Goal: Connect with others: Connect with other users

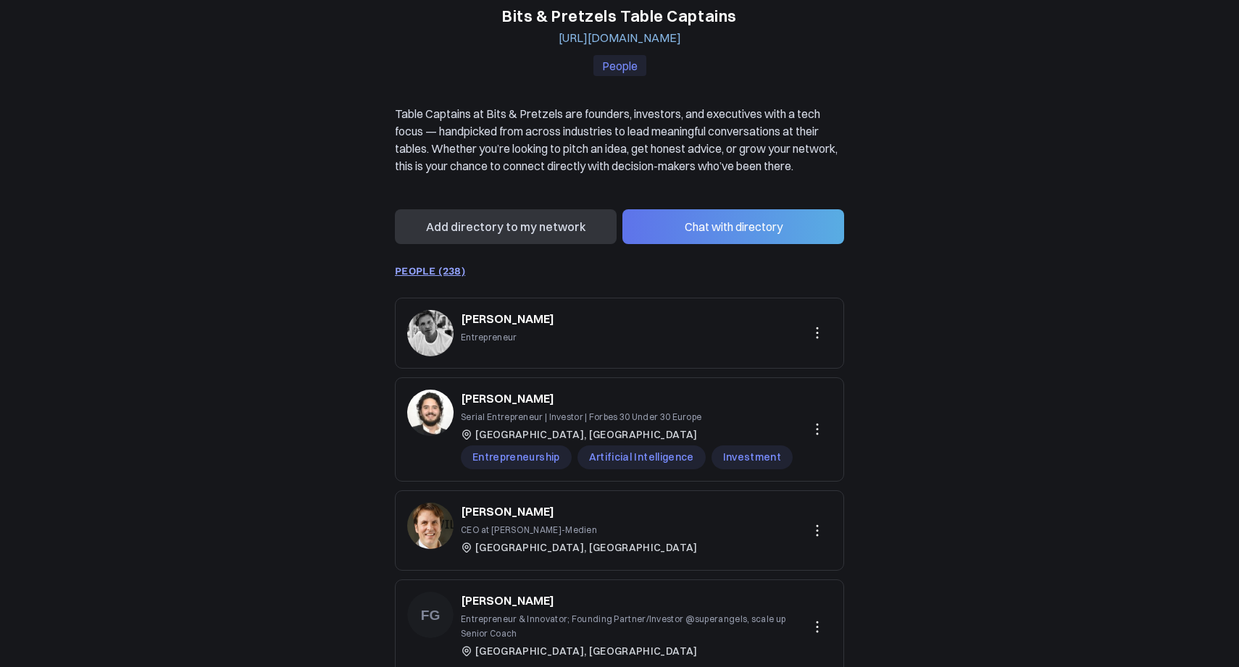
scroll to position [144, 0]
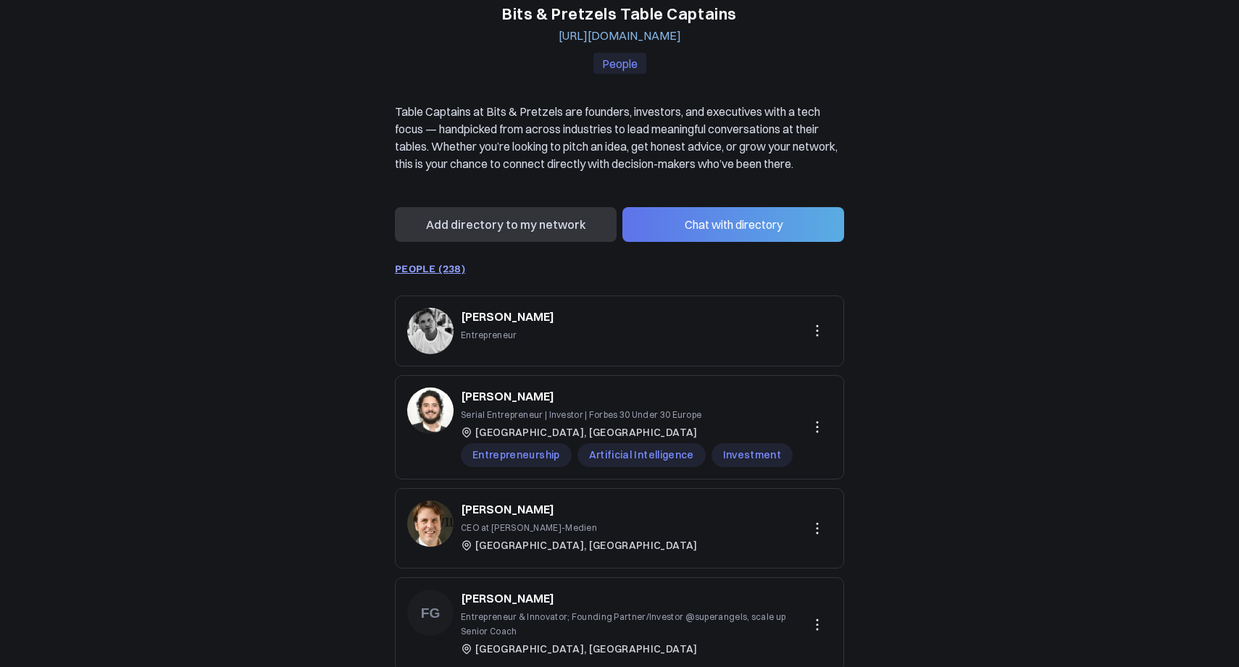
click at [768, 242] on button "Chat with directory" at bounding box center [734, 224] width 222 height 35
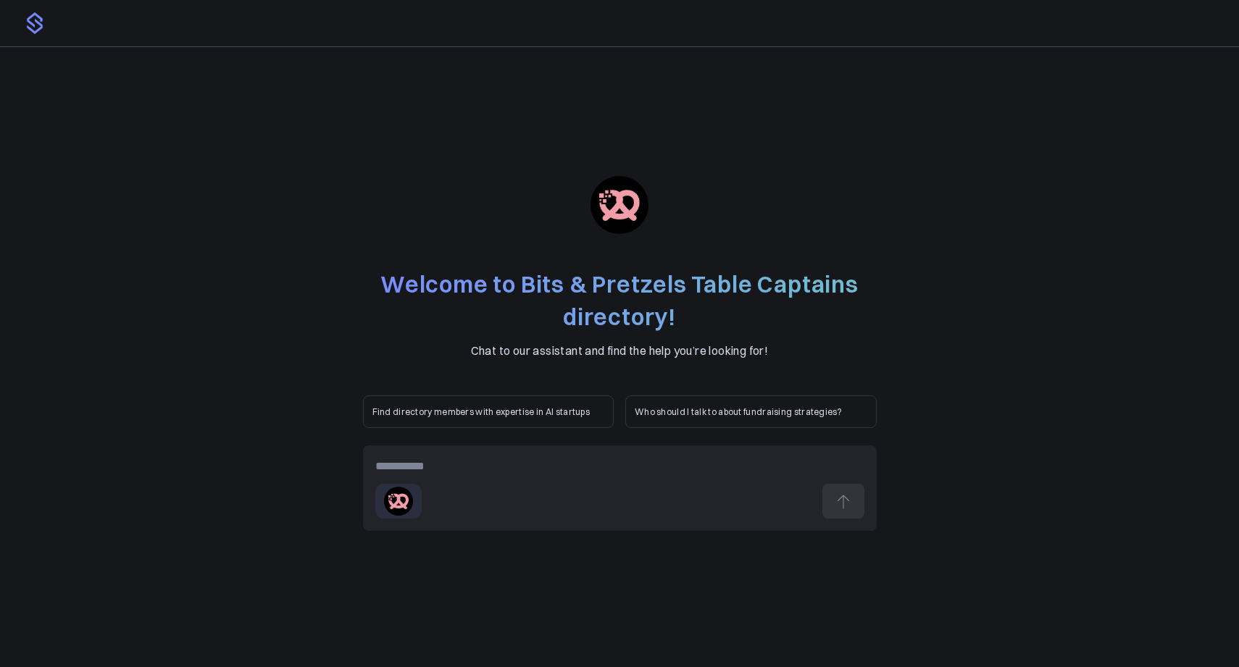
scroll to position [144, 0]
click at [741, 418] on div "Who should I talk to about fundraising strategies?" at bounding box center [750, 412] width 251 height 33
click at [836, 491] on button at bounding box center [844, 501] width 42 height 35
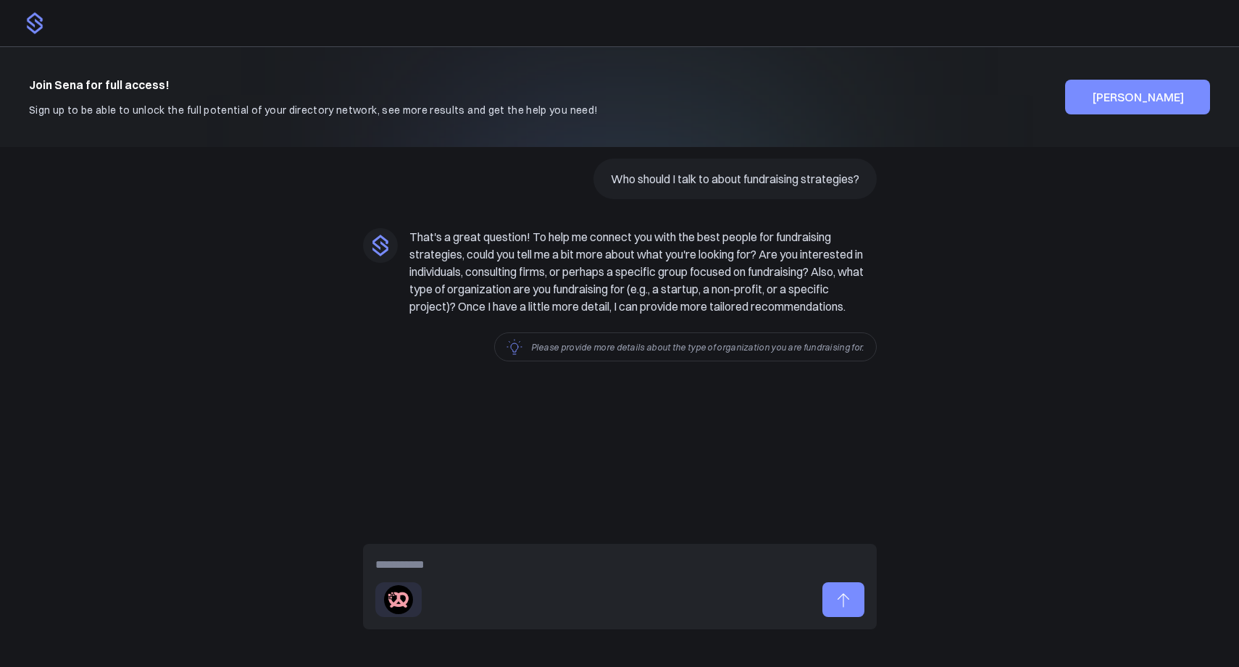
click at [27, 30] on img at bounding box center [34, 23] width 23 height 23
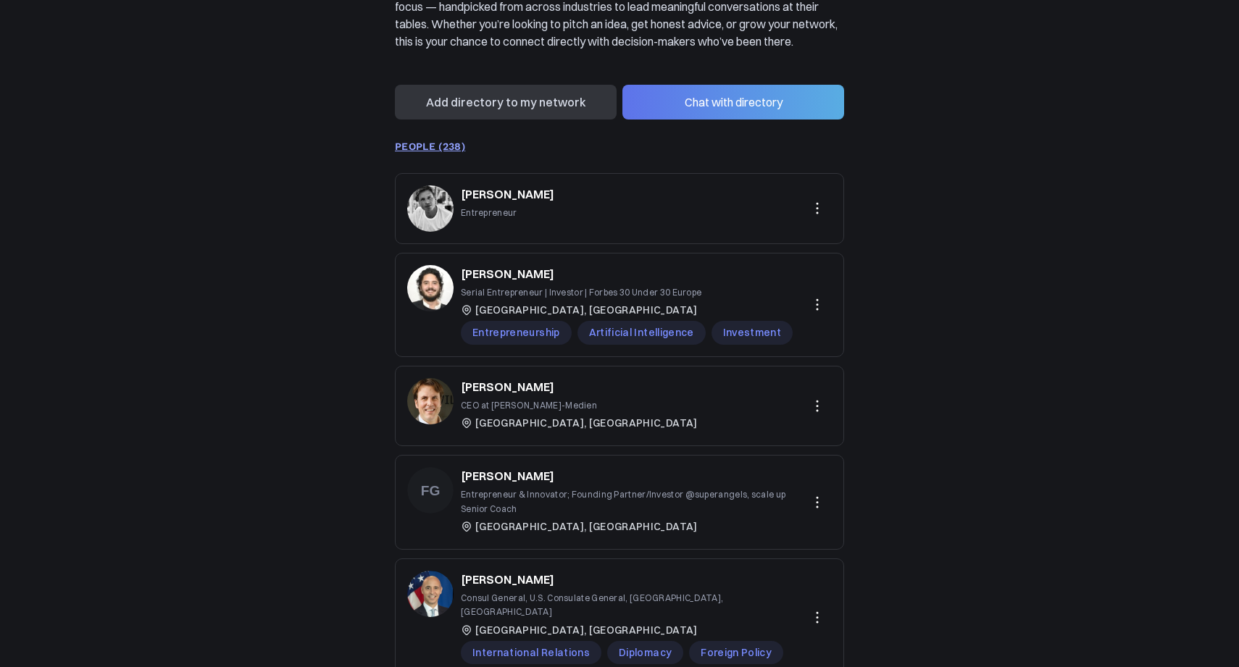
scroll to position [290, 0]
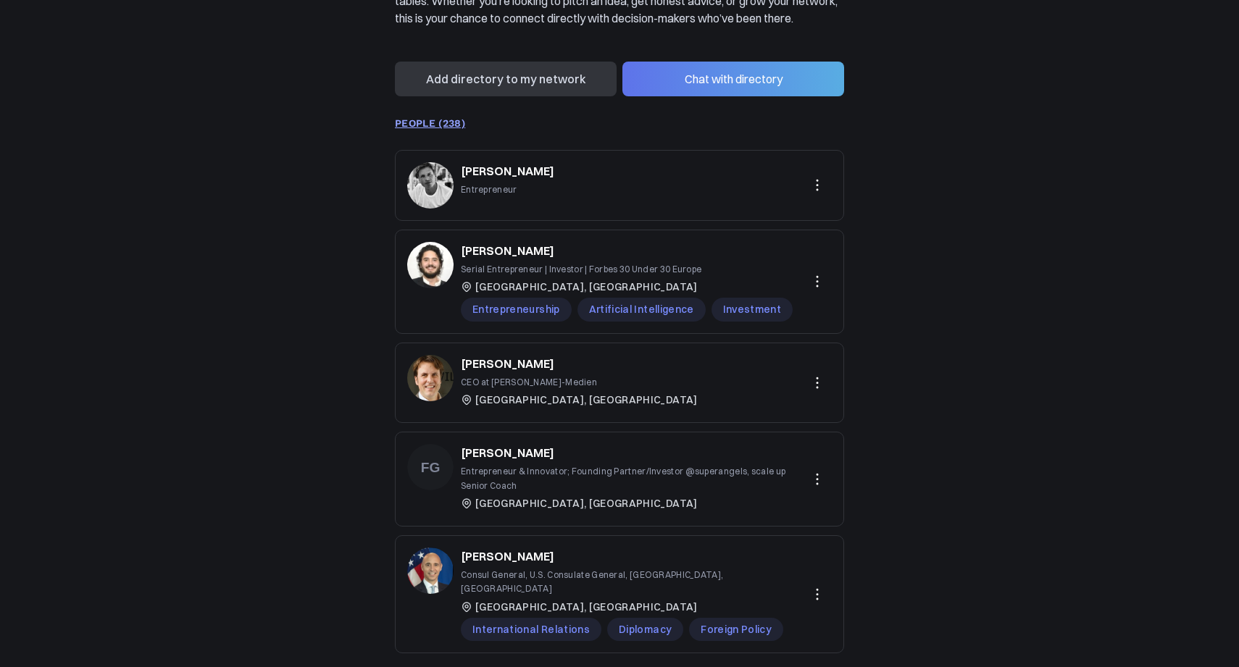
click at [431, 129] on link "PEOPLE (238)" at bounding box center [430, 123] width 70 height 12
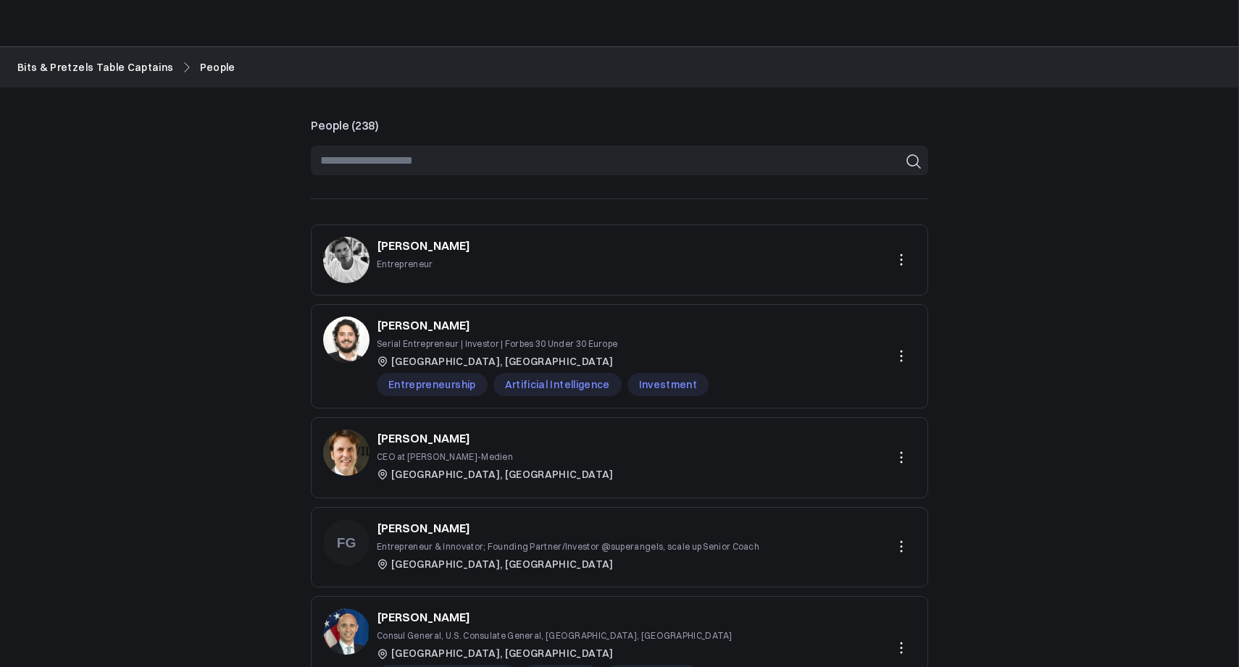
scroll to position [290, 0]
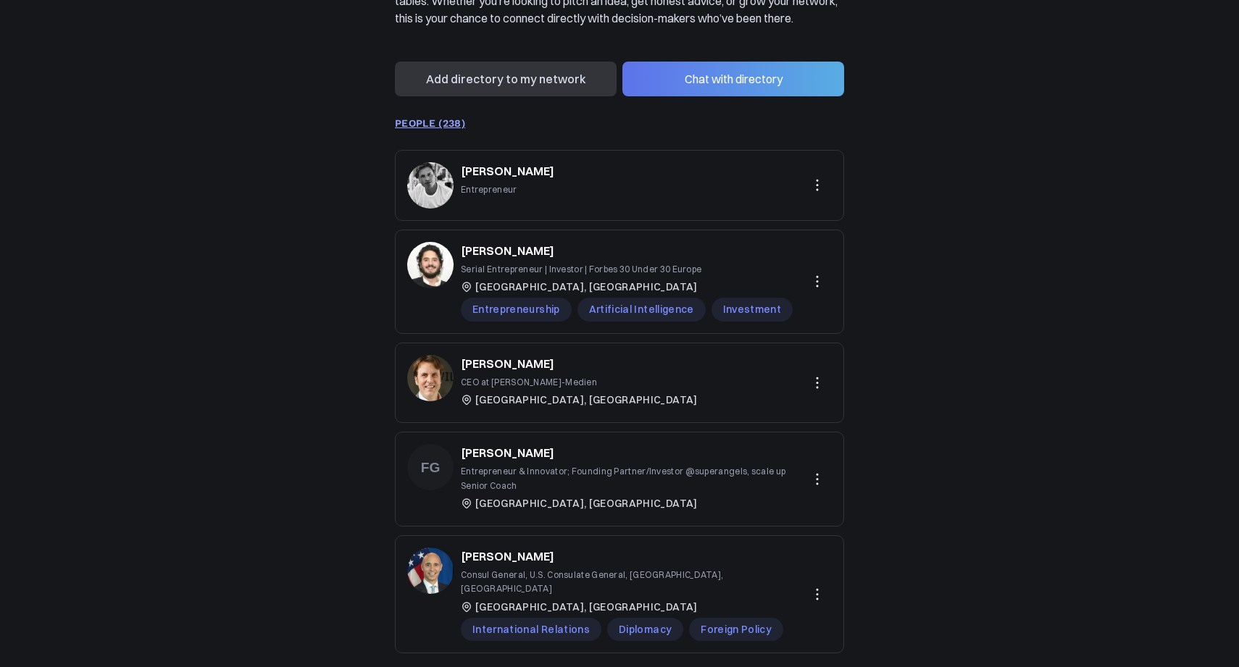
click at [820, 194] on icon at bounding box center [817, 185] width 17 height 17
click at [908, 252] on div "Bits & Pretzels Table Captains https://www.bitsandpretzels.com/oktoberfest Peop…" at bounding box center [619, 231] width 1239 height 949
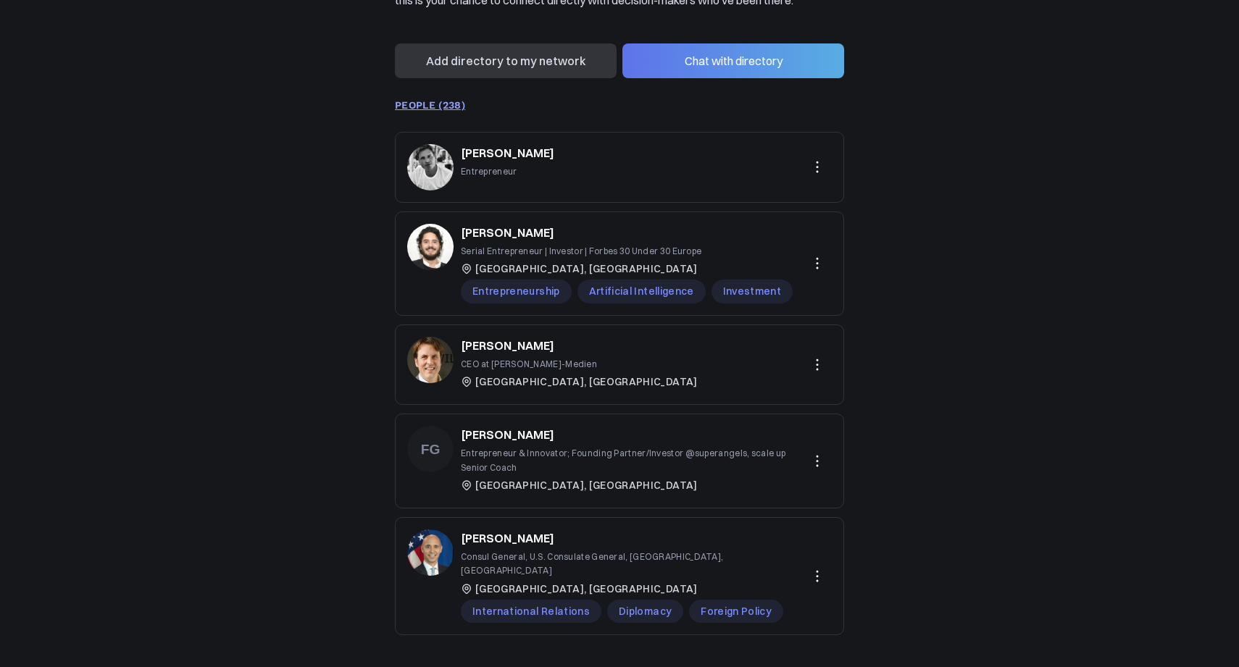
scroll to position [331, 0]
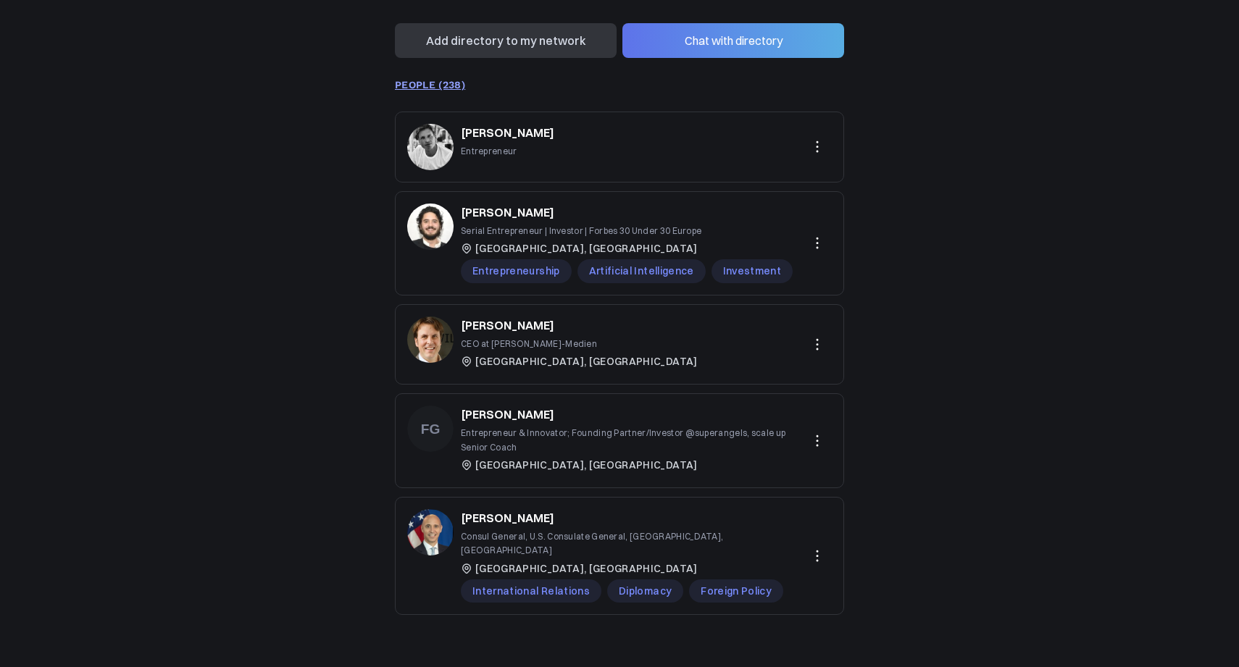
click at [508, 221] on p "[PERSON_NAME]" at bounding box center [507, 212] width 93 height 17
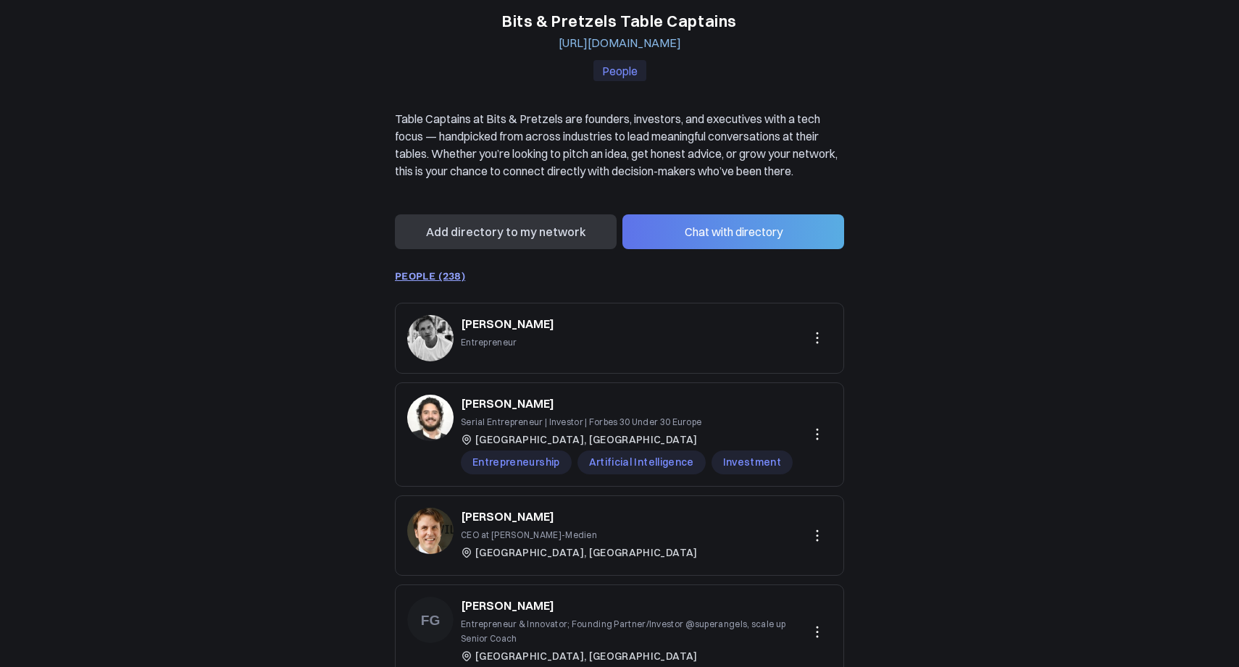
scroll to position [0, 0]
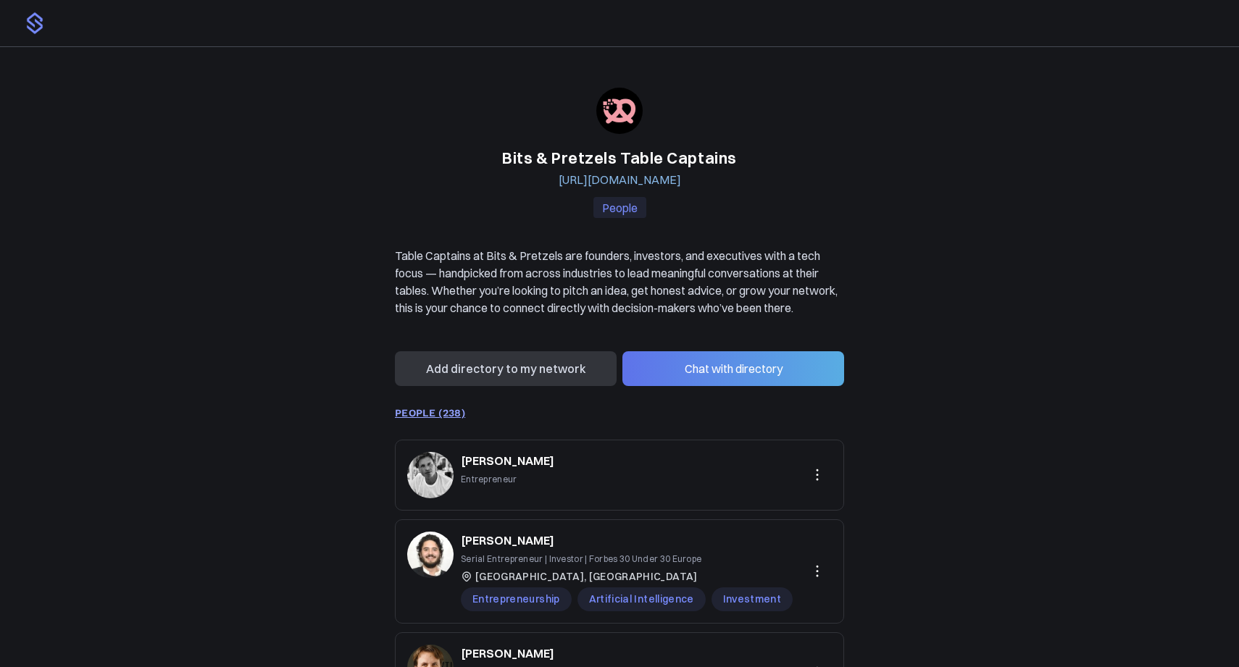
click at [38, 20] on img at bounding box center [34, 23] width 23 height 23
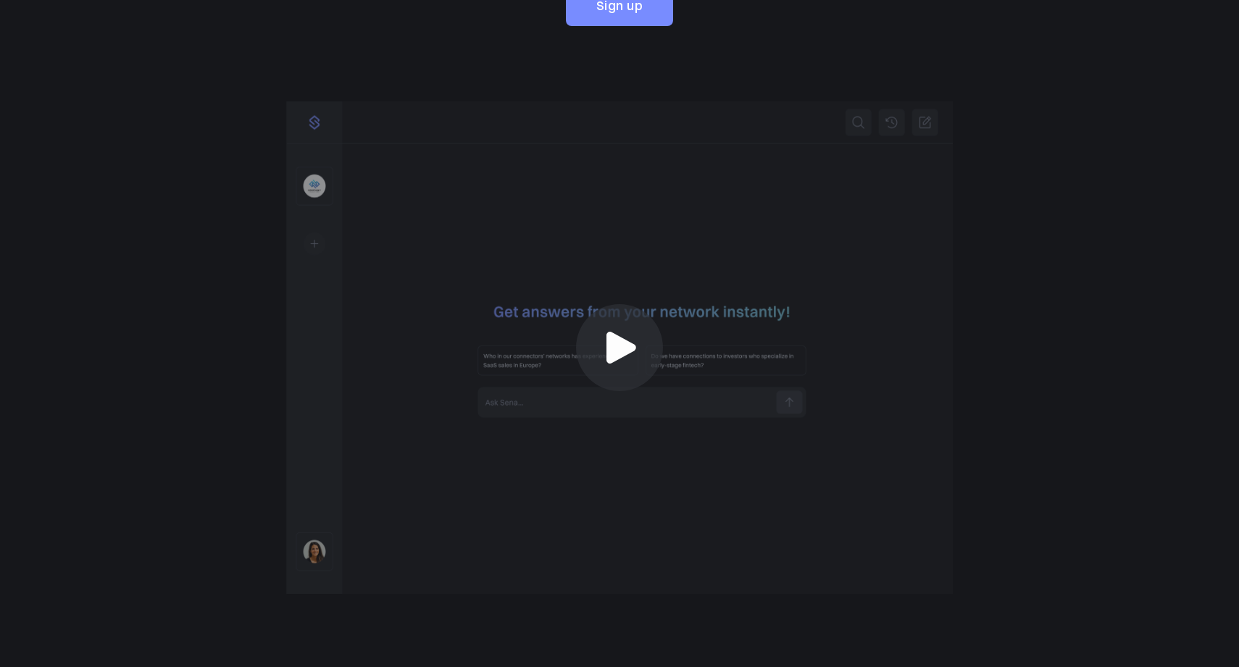
scroll to position [366, 0]
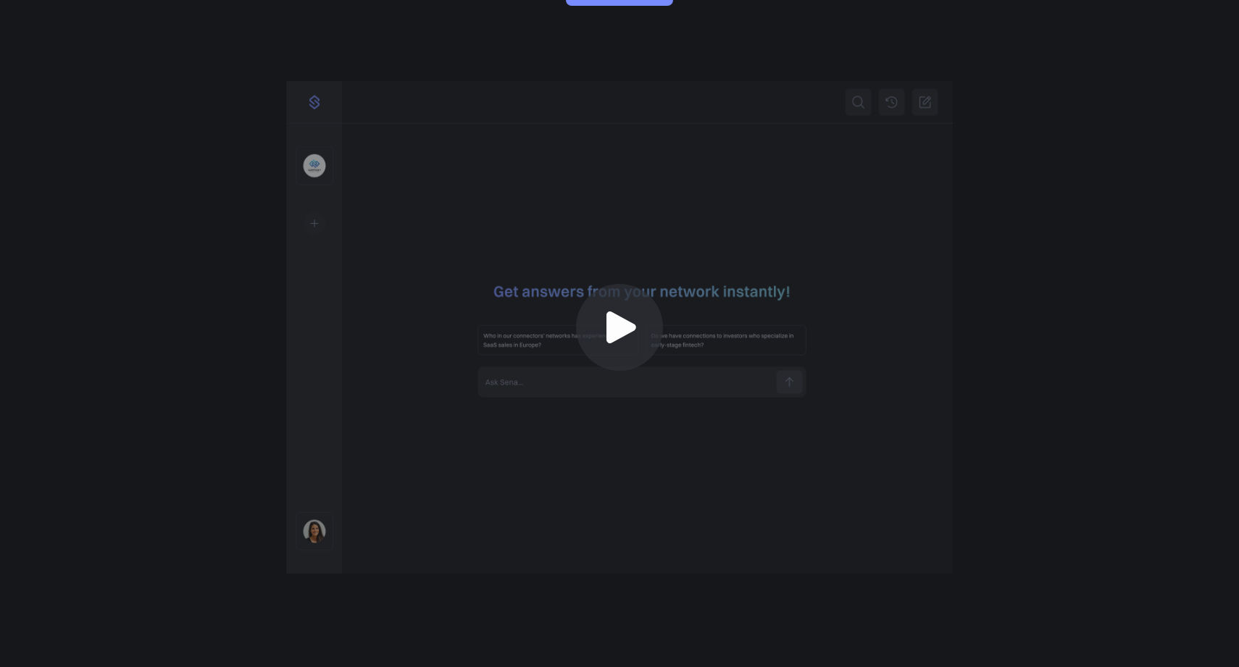
click at [607, 317] on icon at bounding box center [622, 328] width 30 height 32
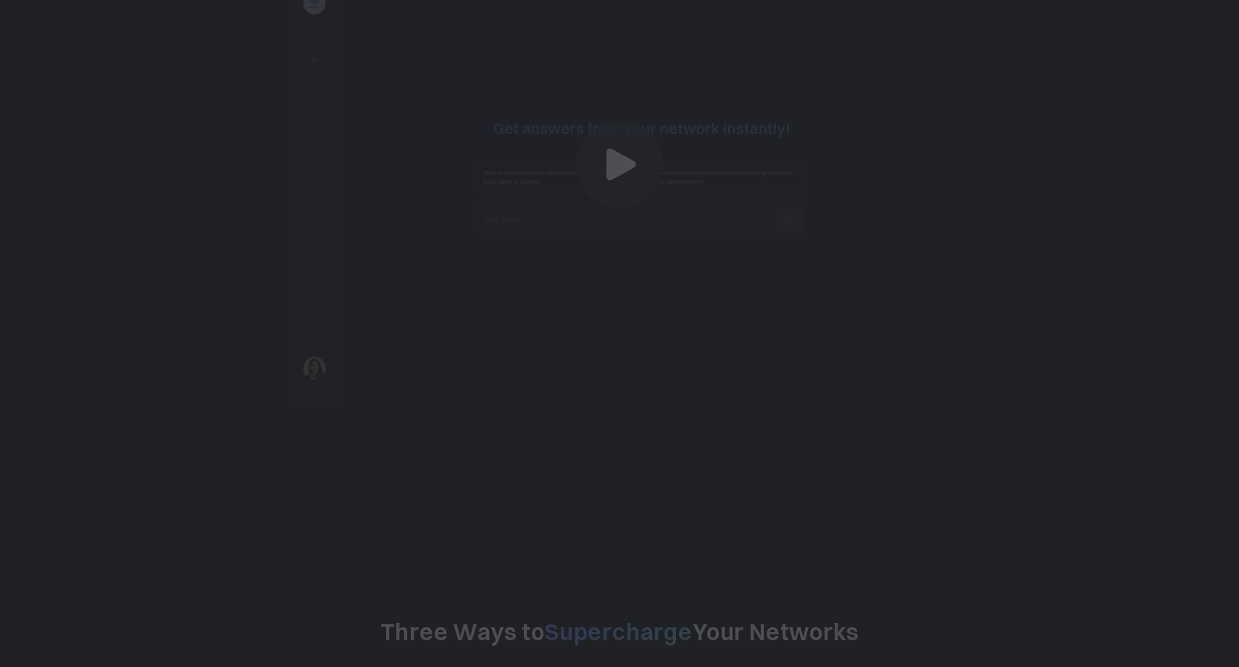
scroll to position [503, 0]
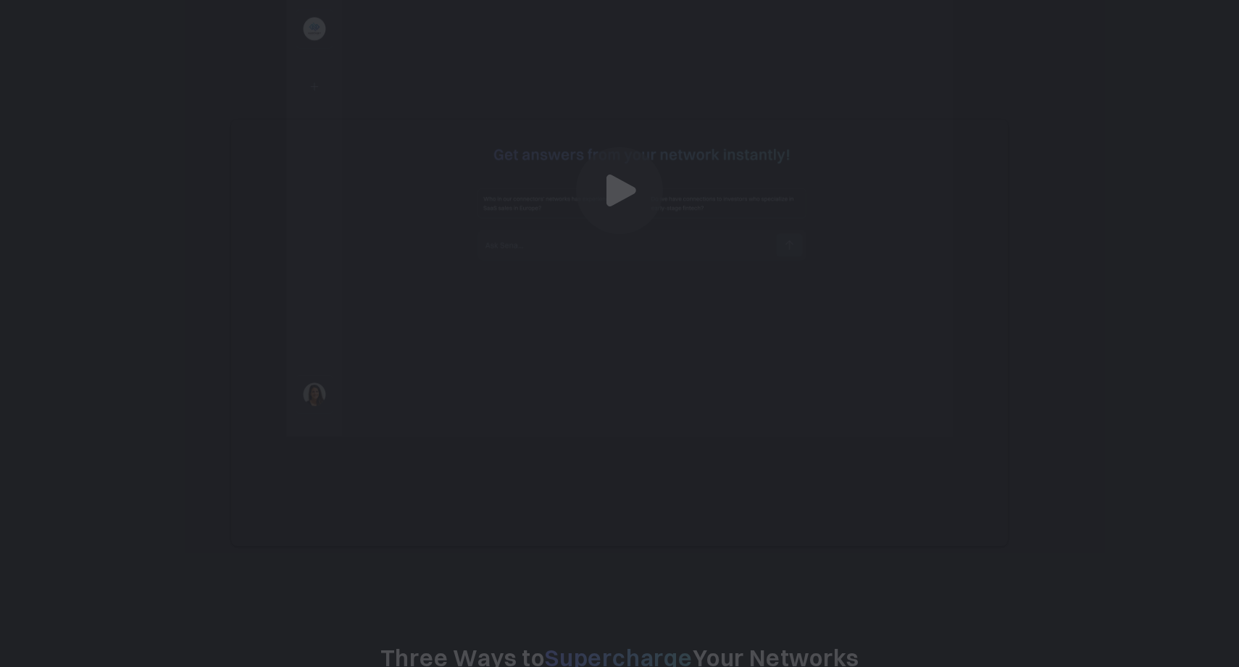
click at [111, 348] on div at bounding box center [619, 333] width 1239 height 667
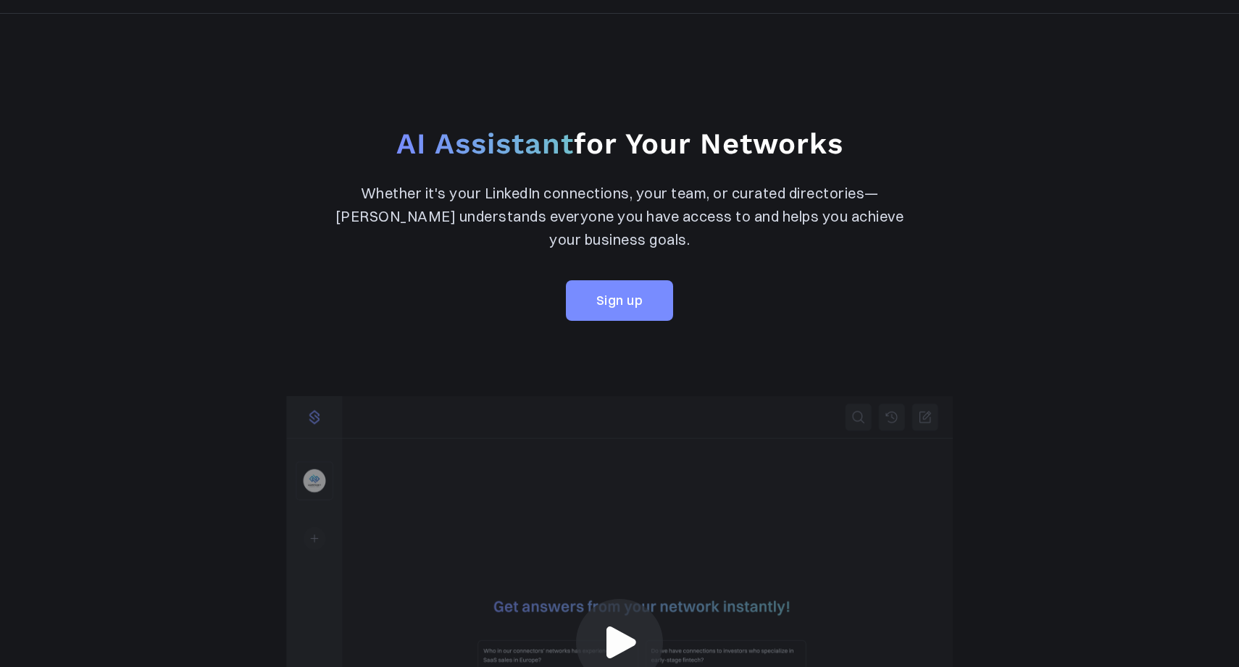
scroll to position [0, 0]
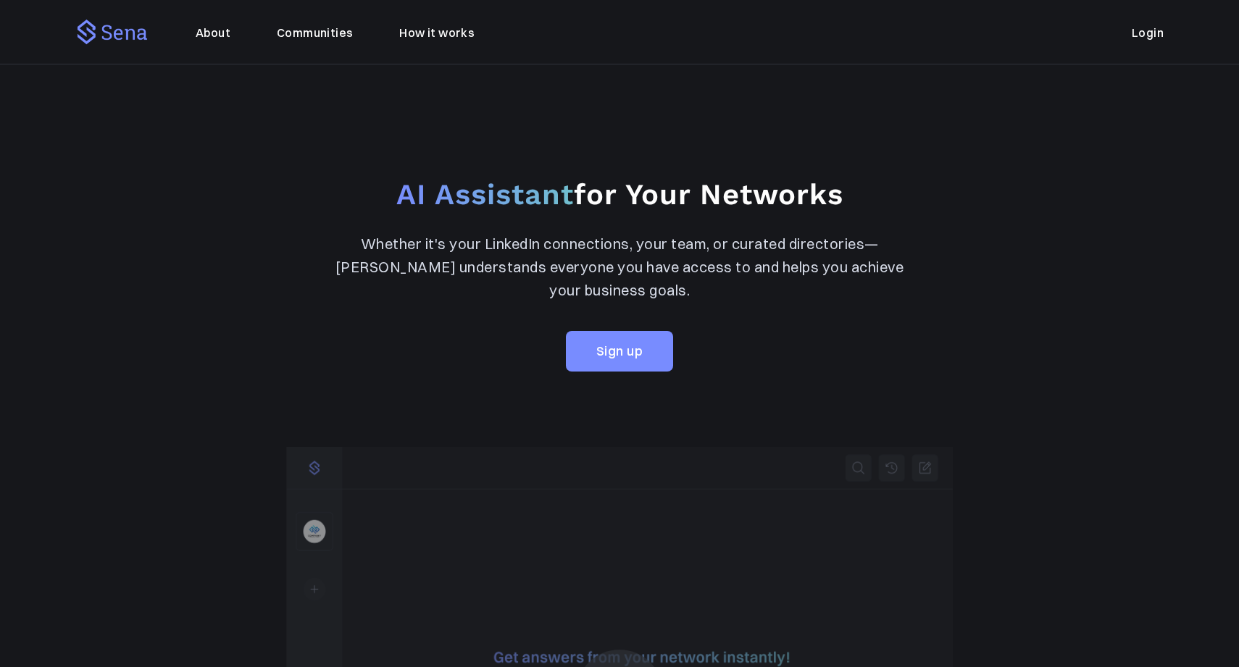
click at [210, 35] on link "About" at bounding box center [213, 33] width 35 height 22
